Goal: Task Accomplishment & Management: Complete application form

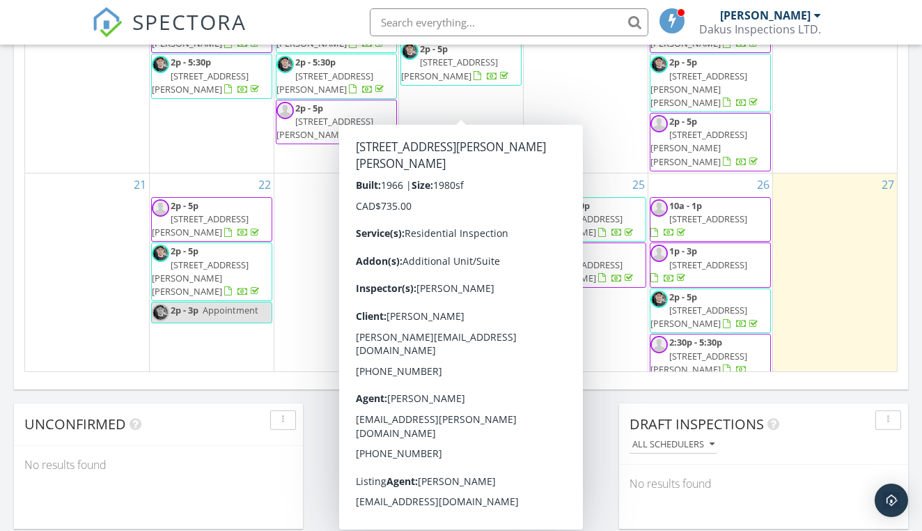
scroll to position [977, 0]
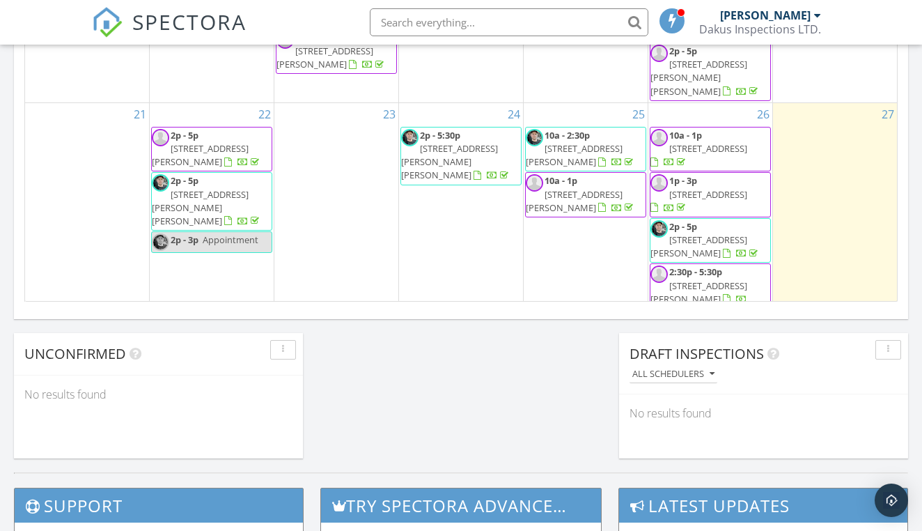
click at [204, 311] on div "29 11a - 1p Dr.Appt" at bounding box center [212, 375] width 124 height 129
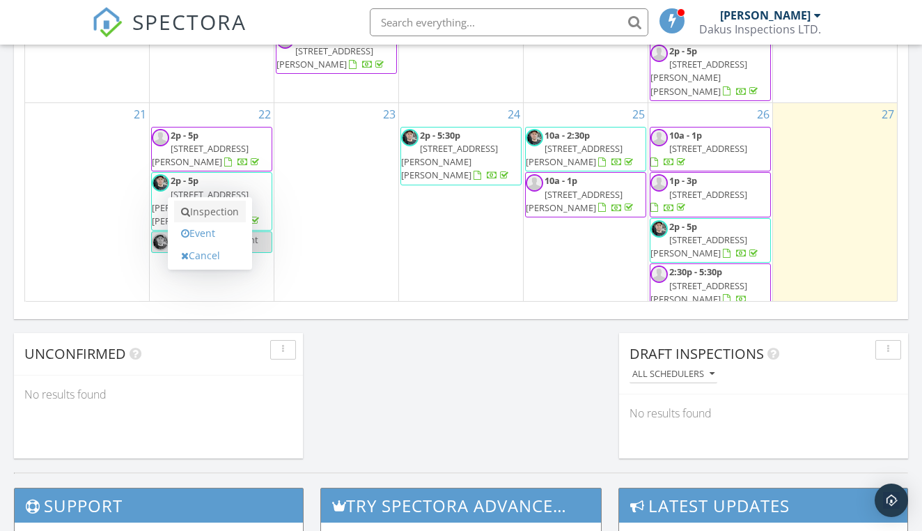
click at [208, 215] on link "Inspection" at bounding box center [210, 212] width 72 height 22
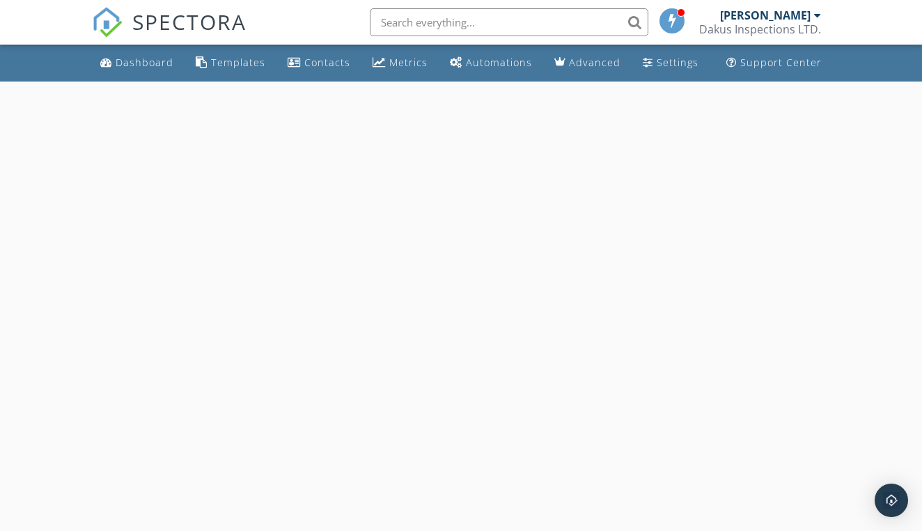
select select "8"
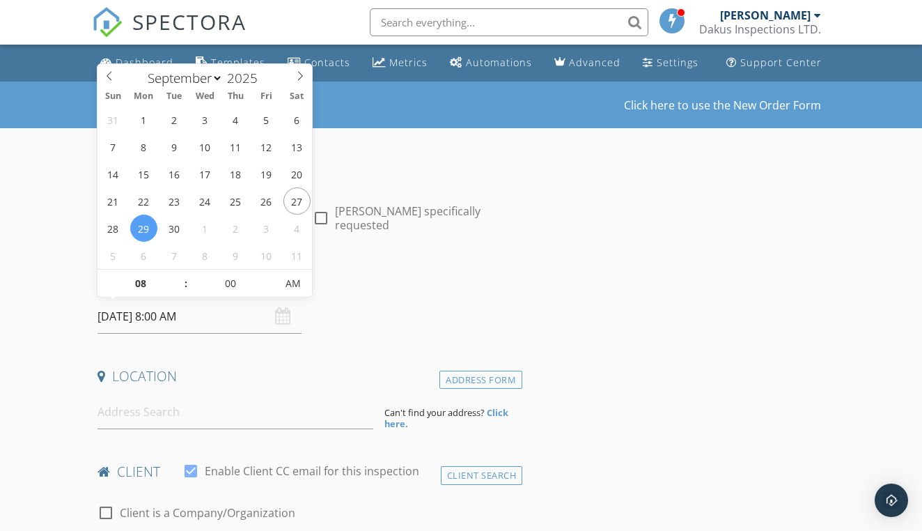
click at [221, 326] on input "[DATE] 8:00 AM" at bounding box center [200, 317] width 204 height 34
type input "09"
type input "[DATE] 9:00 AM"
click at [179, 277] on span at bounding box center [179, 277] width 10 height 14
type input "10"
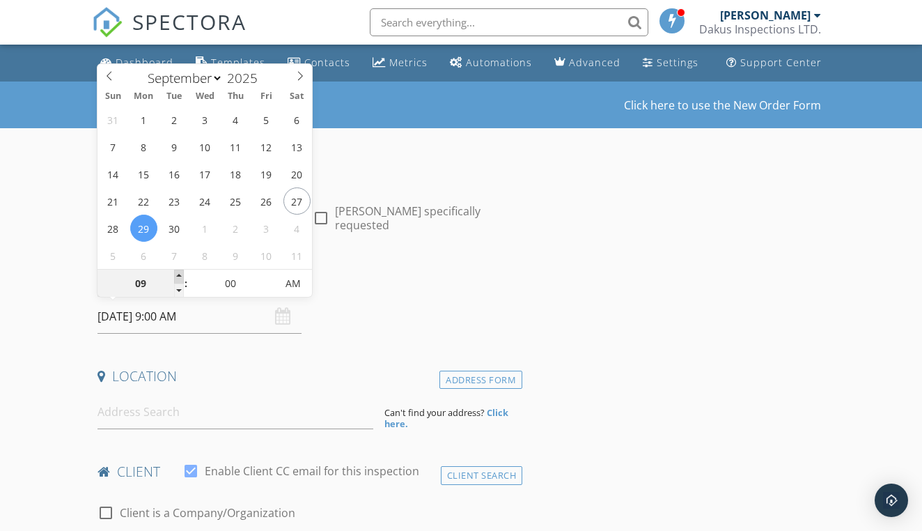
type input "09/29/2025 10:00 AM"
click at [179, 277] on span at bounding box center [179, 277] width 10 height 14
type input "11"
type input "09/29/2025 11:00 AM"
click at [179, 277] on span at bounding box center [179, 277] width 10 height 14
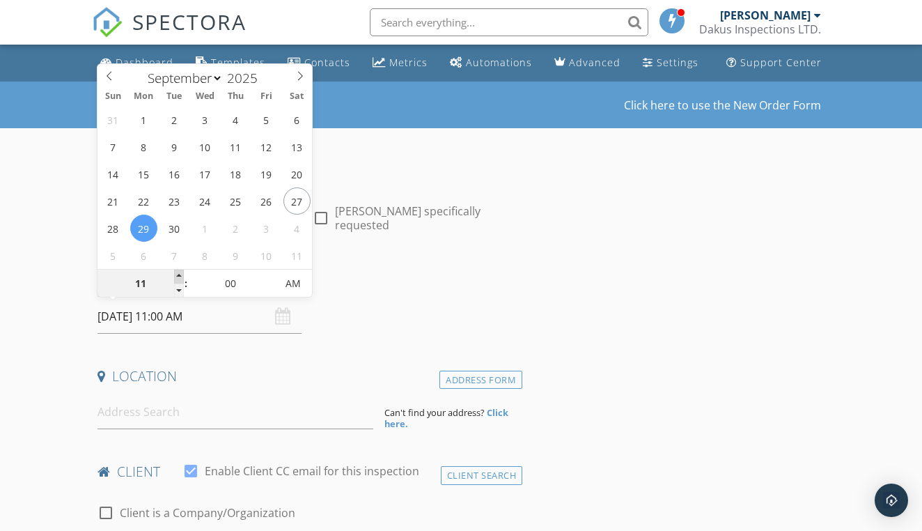
type input "12"
type input "09/29/2025 12:00 PM"
click at [179, 277] on span at bounding box center [179, 277] width 10 height 14
type input "01"
type input "09/29/2025 1:00 PM"
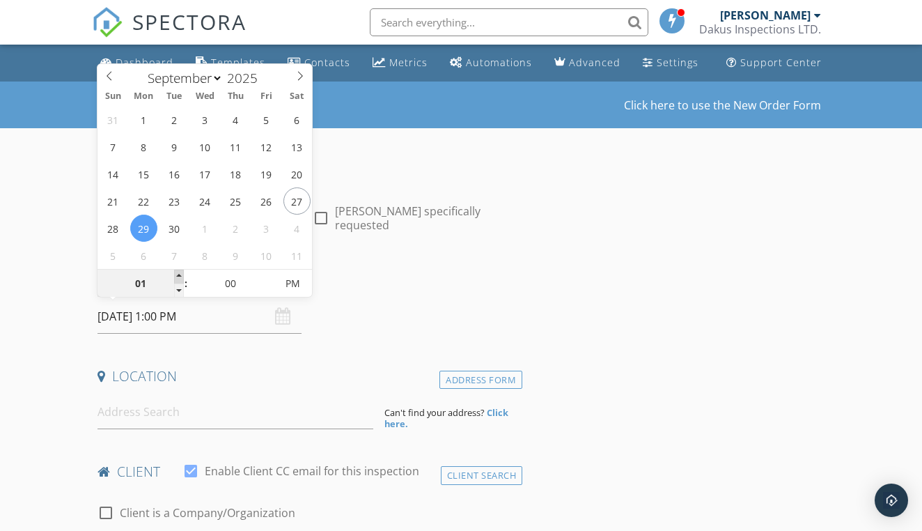
click at [179, 277] on span at bounding box center [179, 277] width 10 height 14
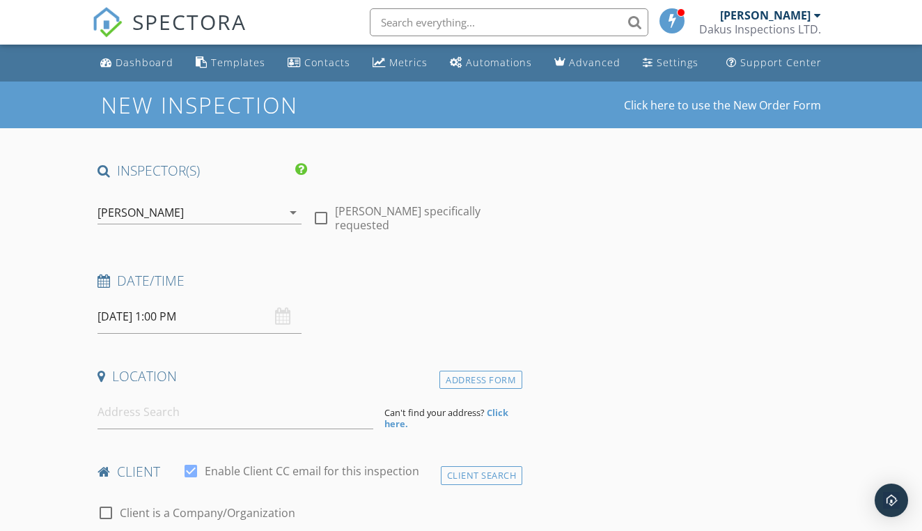
click at [438, 292] on div "Date/Time" at bounding box center [307, 286] width 431 height 28
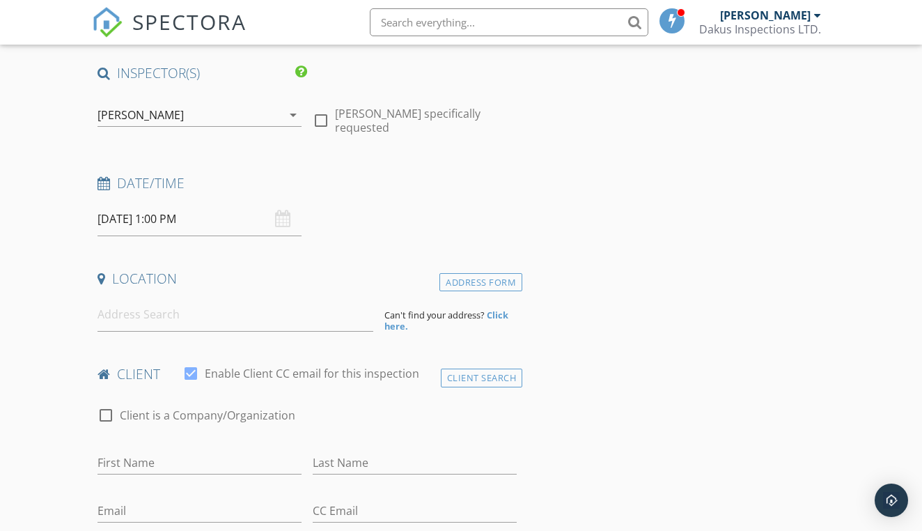
scroll to position [107, 0]
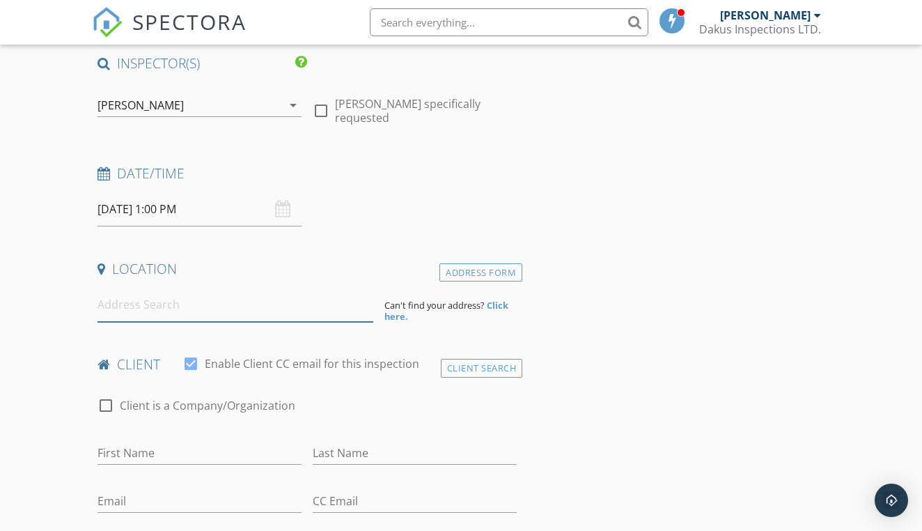
click at [199, 304] on input at bounding box center [236, 305] width 276 height 34
type input "409 beech cr"
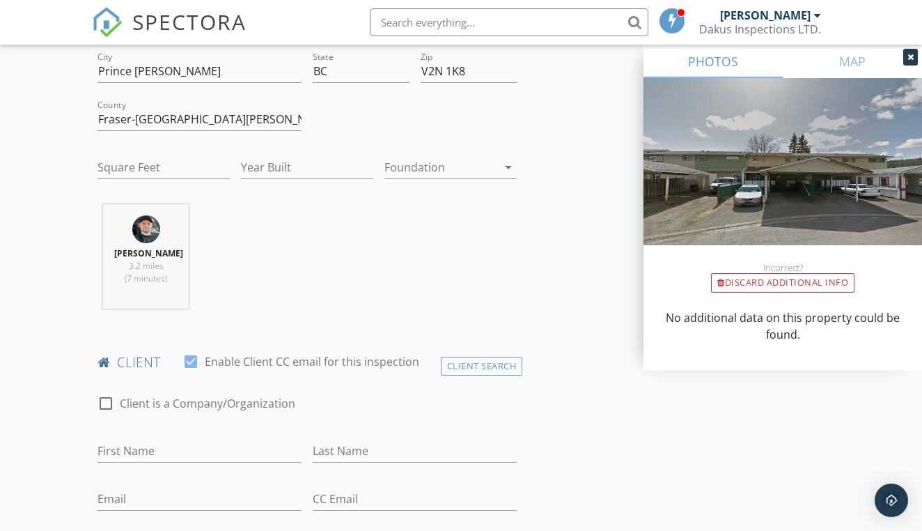
scroll to position [392, 0]
click at [169, 172] on input "Square Feet" at bounding box center [164, 169] width 132 height 23
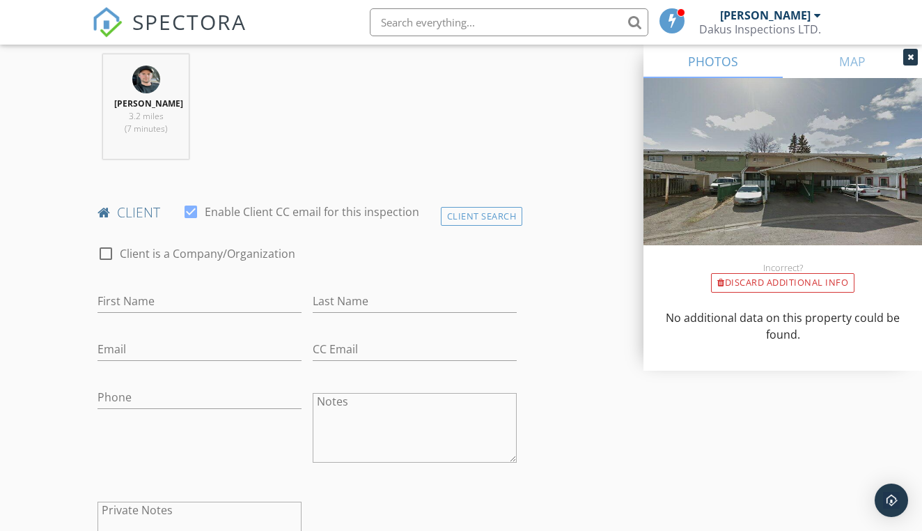
type input "1200"
type input "[PERSON_NAME]"
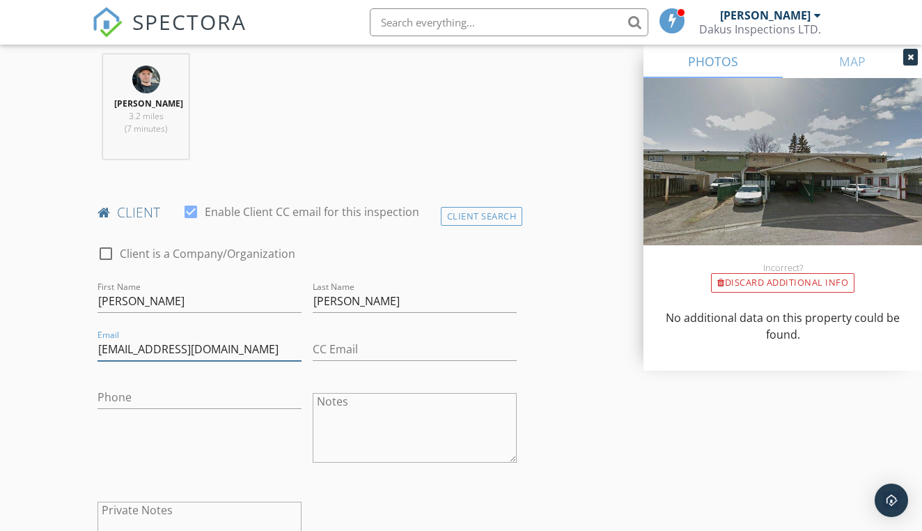
type input "[EMAIL_ADDRESS][DOMAIN_NAME]"
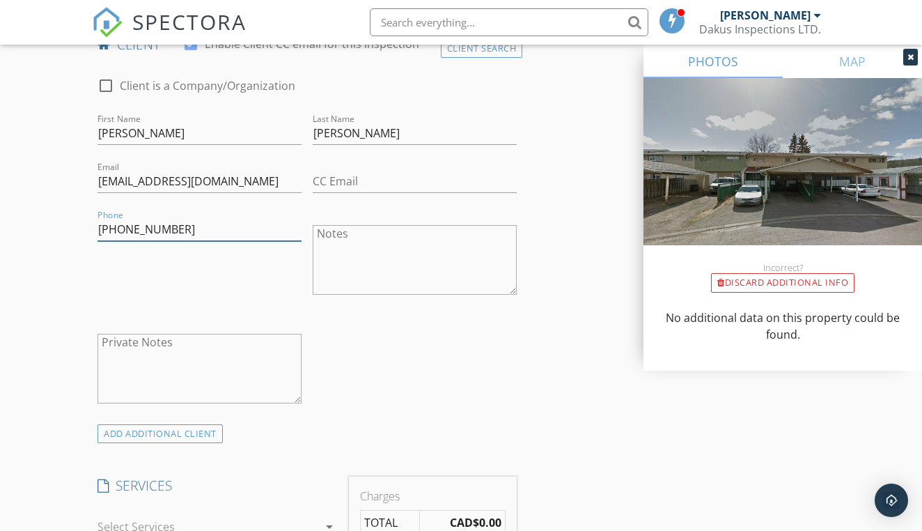
scroll to position [814, 0]
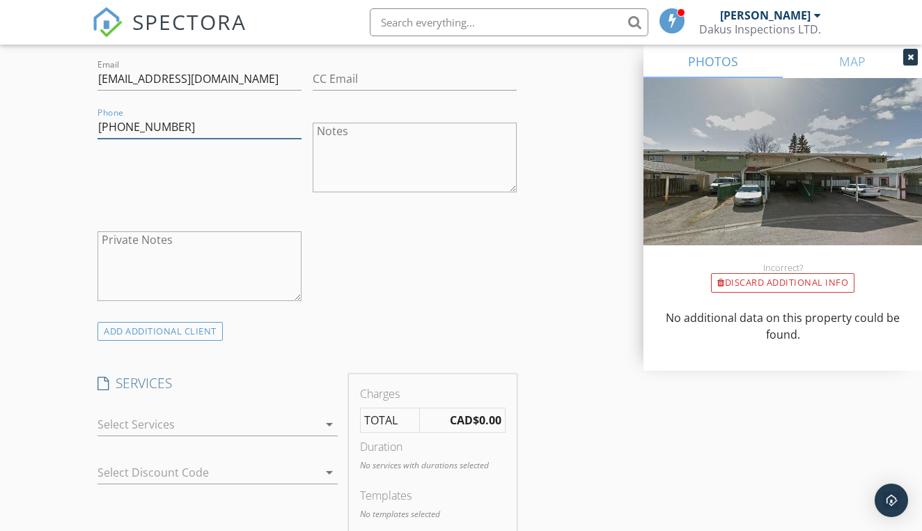
type input "[PHONE_NUMBER]"
click at [195, 426] on div at bounding box center [208, 424] width 220 height 22
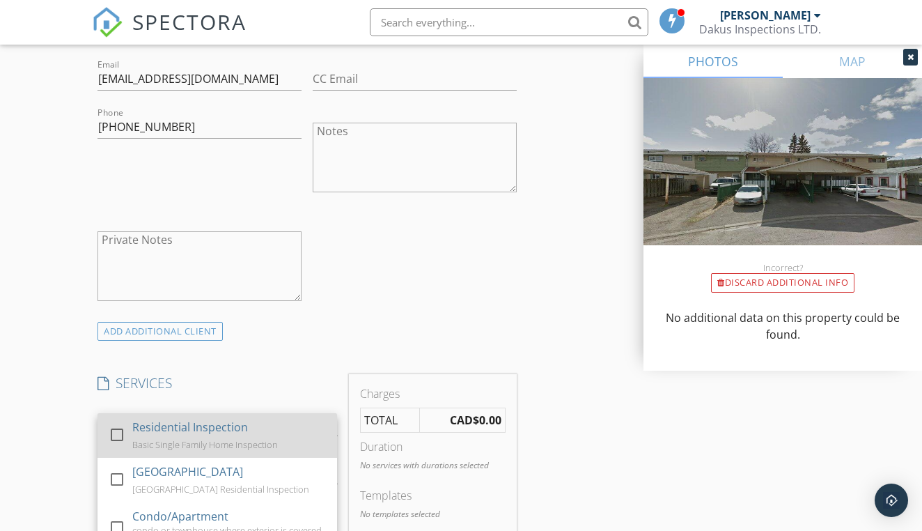
click at [190, 428] on div "Residential Inspection" at bounding box center [190, 427] width 116 height 17
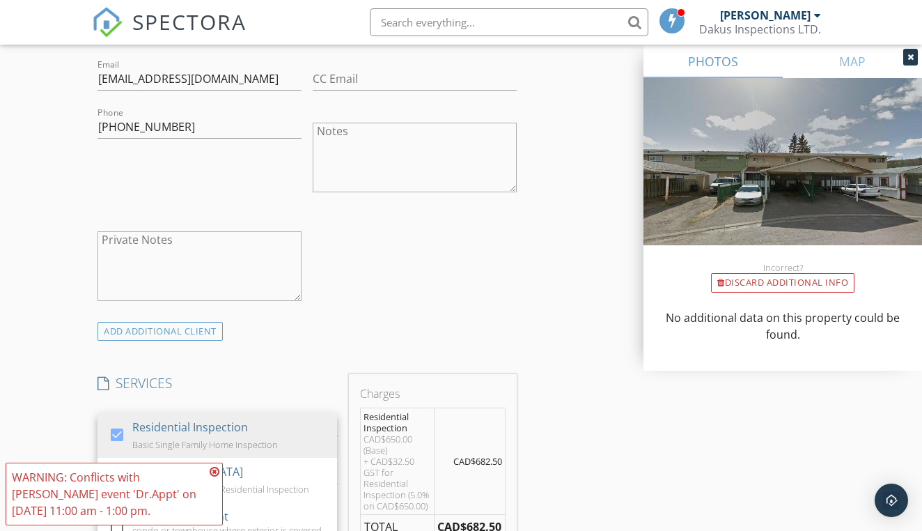
click at [287, 357] on div "INSPECTOR(S) check_box Cole Dakus PRIMARY check_box_outline_blank Troy Dakus Co…" at bounding box center [307, 492] width 431 height 2291
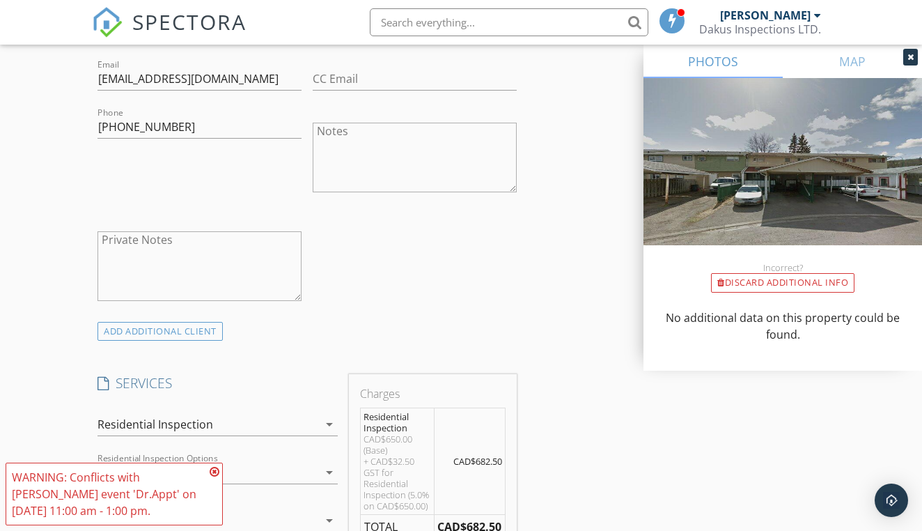
click at [217, 470] on icon at bounding box center [215, 471] width 10 height 11
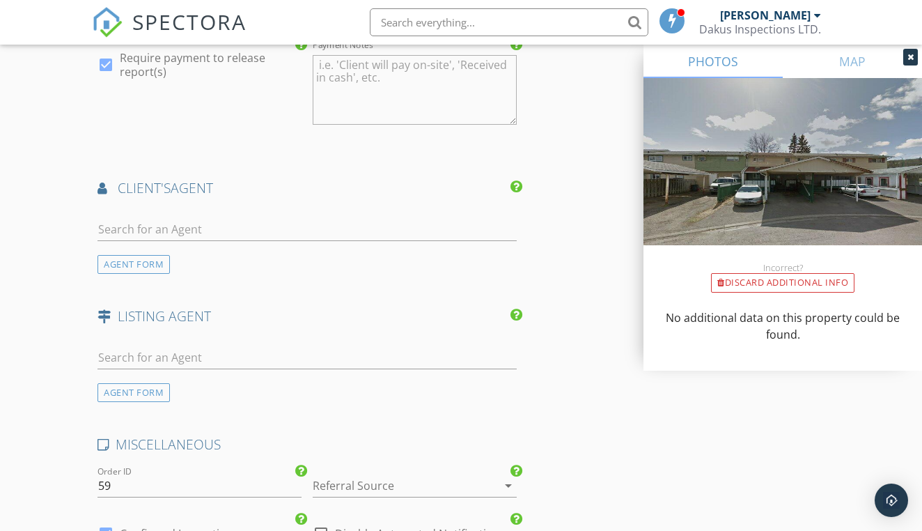
scroll to position [1650, 0]
click at [286, 229] on input "text" at bounding box center [307, 227] width 419 height 23
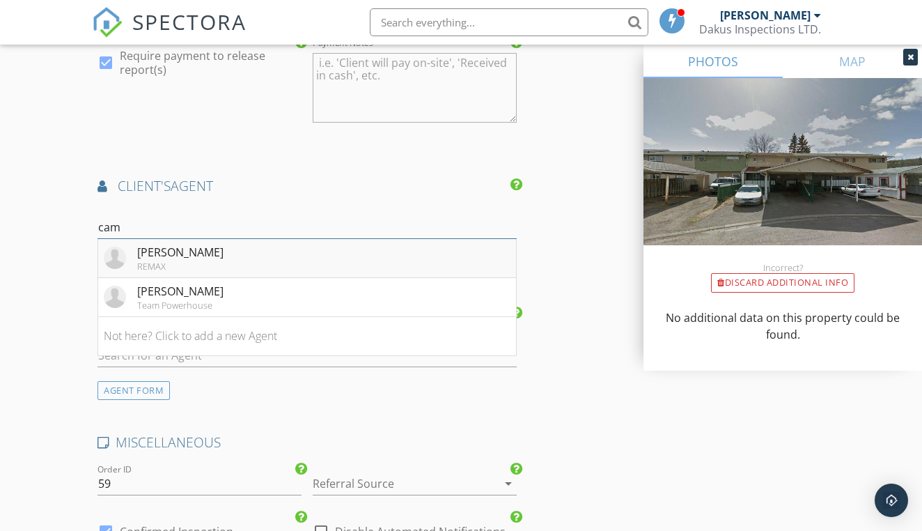
type input "cam"
click at [269, 260] on li "Cameron Waite REMAX" at bounding box center [307, 258] width 418 height 39
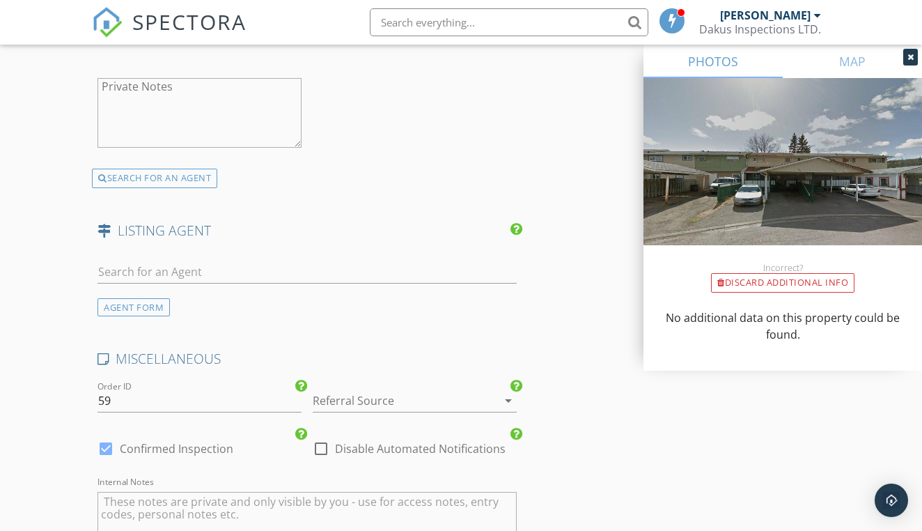
scroll to position [2075, 0]
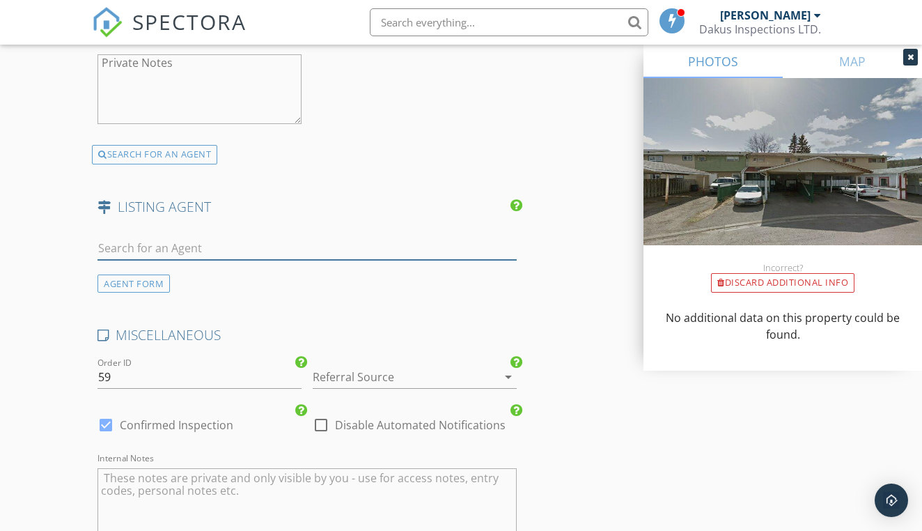
click at [262, 239] on input "text" at bounding box center [307, 248] width 419 height 23
type input "marc"
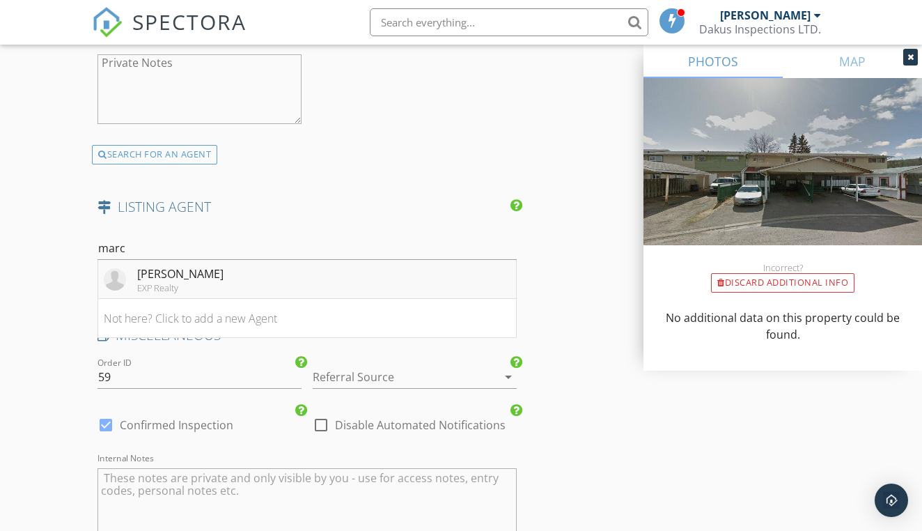
click at [238, 268] on li "Marc Posselt EXP Realty" at bounding box center [307, 279] width 418 height 39
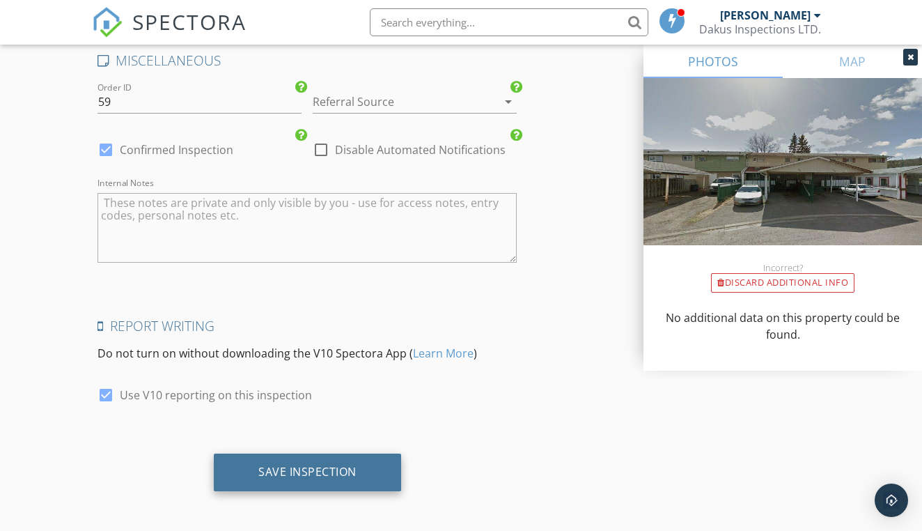
click at [297, 465] on div "Save Inspection" at bounding box center [307, 472] width 98 height 14
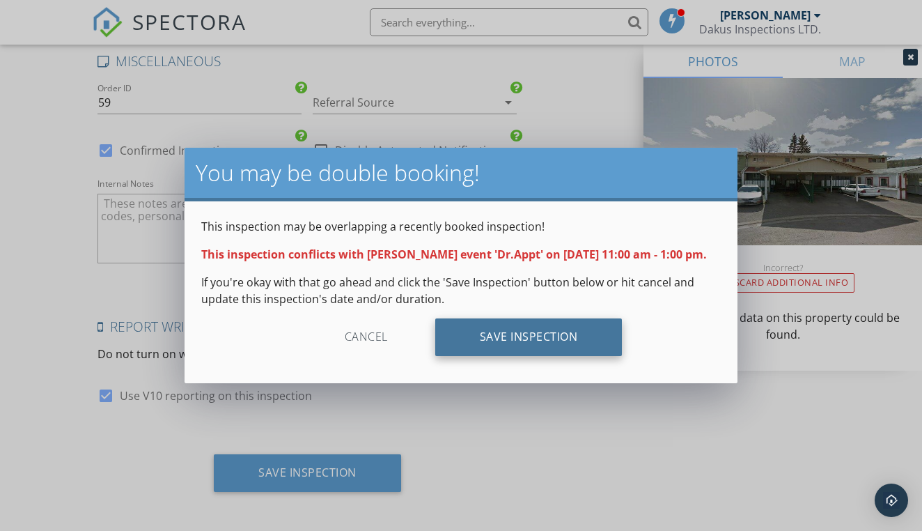
click at [493, 337] on div "Save Inspection" at bounding box center [528, 337] width 187 height 38
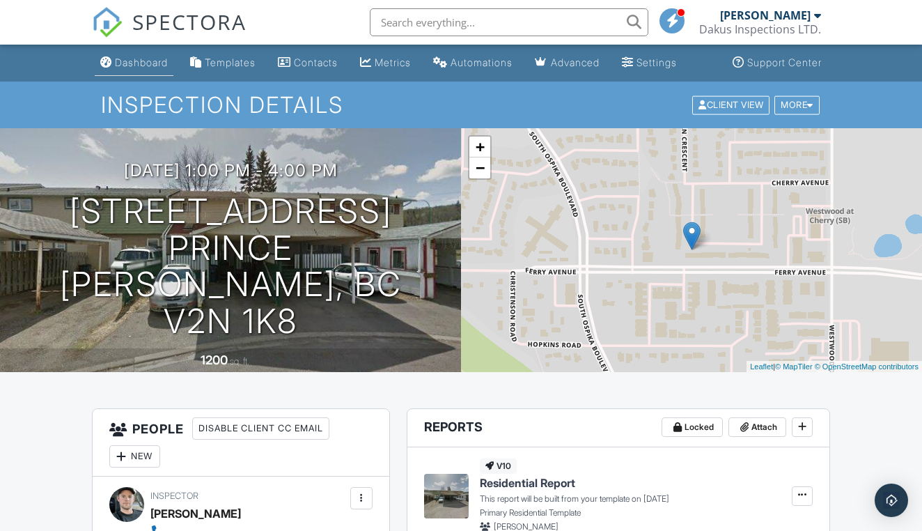
click at [141, 58] on div "Dashboard" at bounding box center [141, 62] width 53 height 12
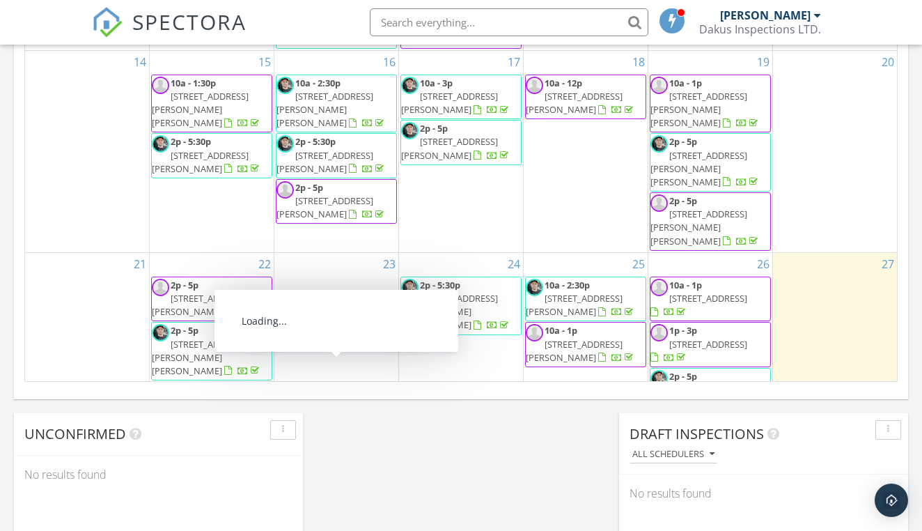
scroll to position [889, 0]
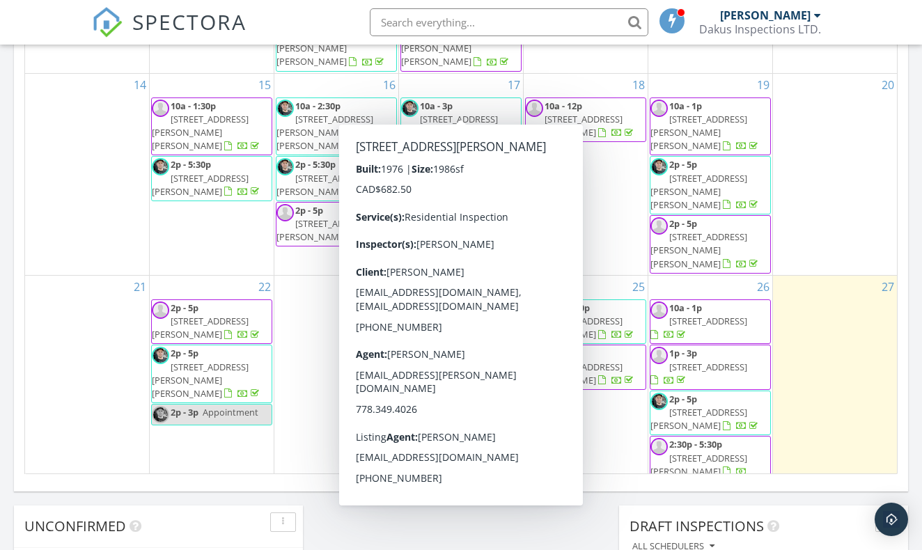
scroll to position [996, 0]
